Goal: Entertainment & Leisure: Consume media (video, audio)

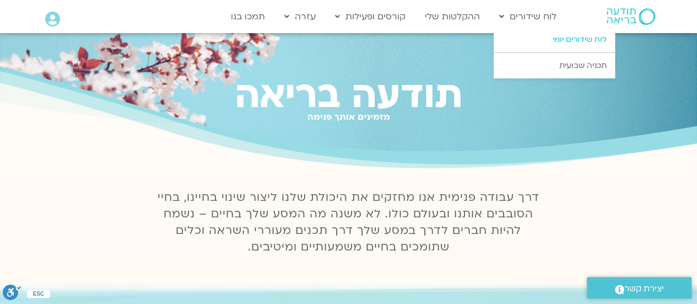
click at [536, 40] on link "לוח שידורים יומי" at bounding box center [554, 39] width 121 height 25
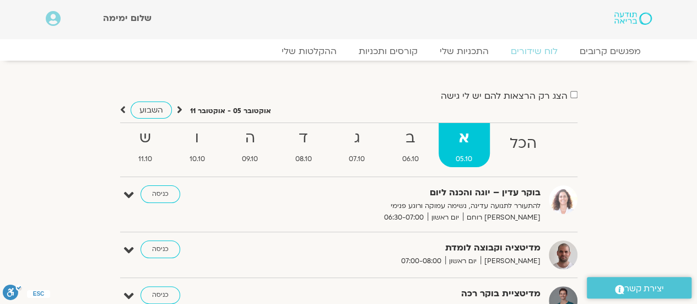
scroll to position [70, 0]
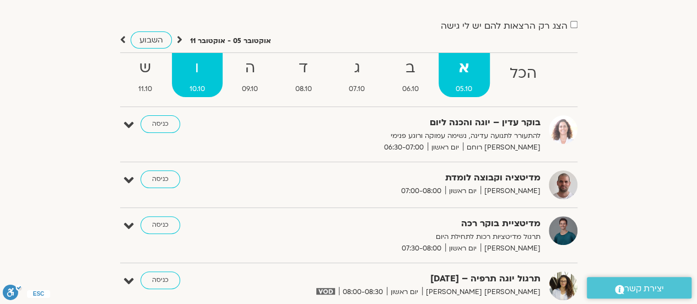
click at [193, 68] on strong "ו" at bounding box center [197, 68] width 51 height 25
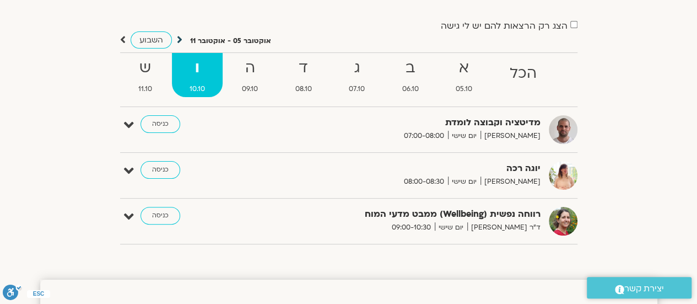
click at [181, 39] on icon at bounding box center [180, 39] width 6 height 11
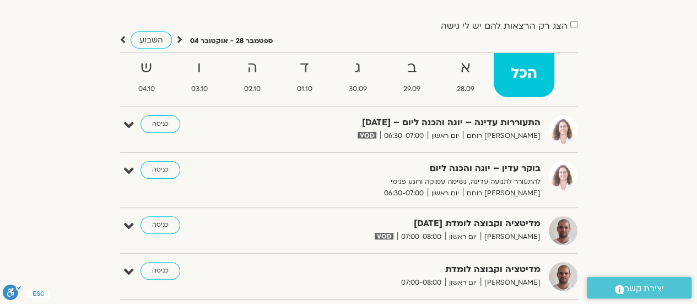
scroll to position [0, 0]
click at [179, 39] on icon at bounding box center [180, 39] width 6 height 11
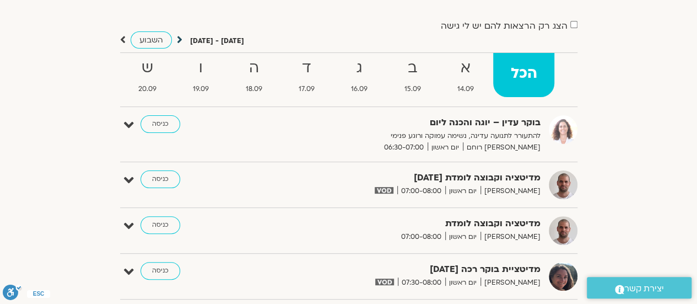
click at [178, 37] on icon at bounding box center [180, 39] width 6 height 11
click at [179, 37] on icon at bounding box center [180, 39] width 6 height 11
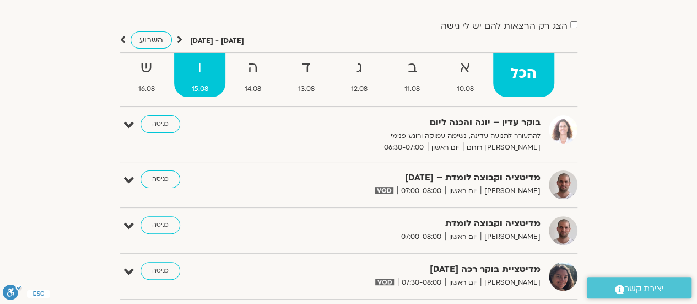
click at [192, 77] on strong "ו" at bounding box center [199, 68] width 51 height 25
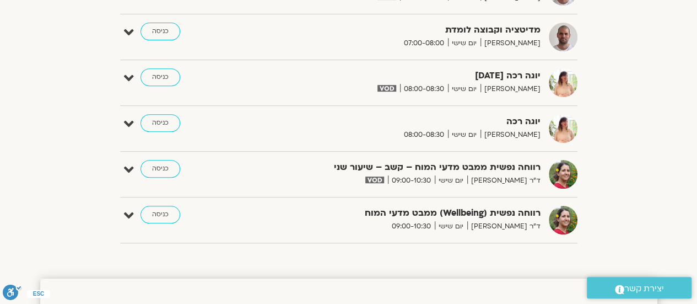
scroll to position [211, 0]
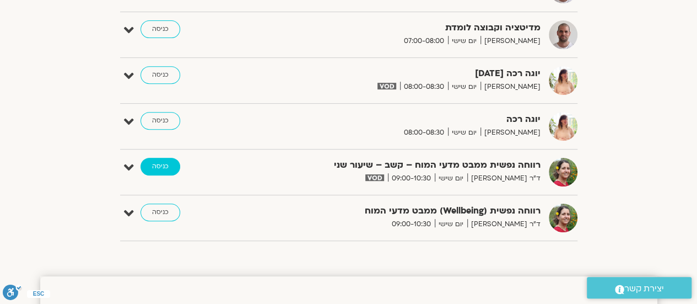
click at [169, 163] on link "כניסה" at bounding box center [161, 167] width 40 height 18
